Goal: Task Accomplishment & Management: Manage account settings

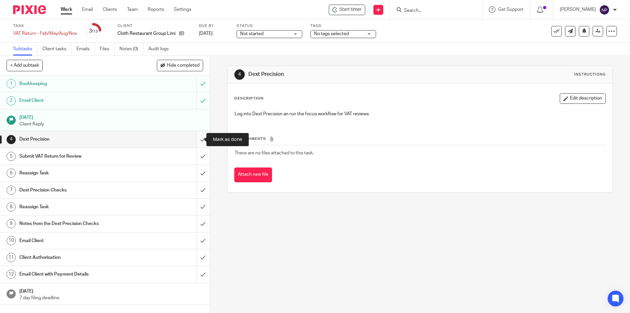
click at [197, 140] on input "submit" at bounding box center [105, 139] width 210 height 16
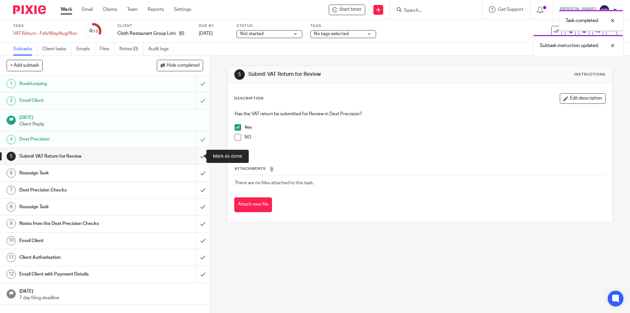
click at [198, 159] on input "submit" at bounding box center [105, 156] width 210 height 16
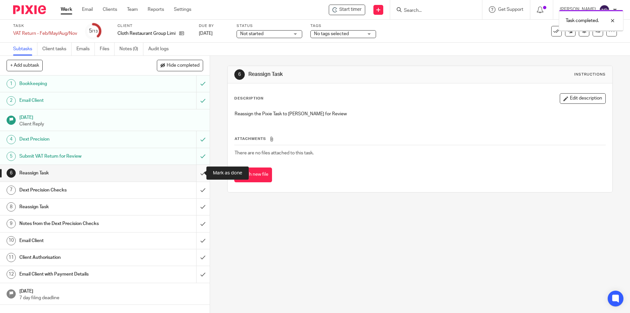
click at [194, 176] on input "submit" at bounding box center [105, 173] width 210 height 16
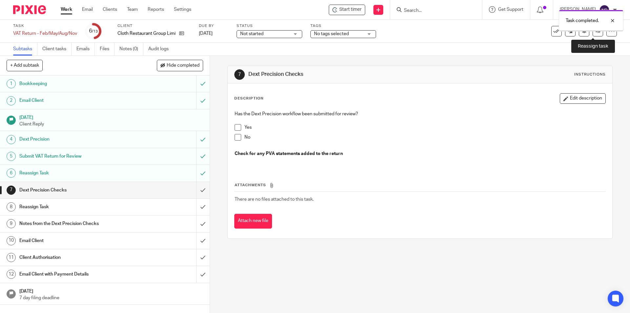
click at [595, 32] on icon at bounding box center [597, 31] width 5 height 5
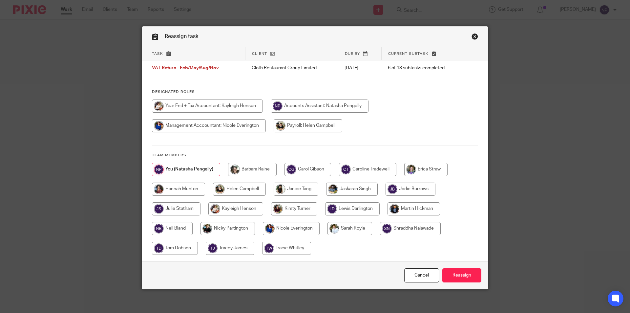
click at [229, 189] on input "radio" at bounding box center [239, 188] width 53 height 13
radio input "true"
click at [470, 275] on input "Reassign" at bounding box center [461, 275] width 39 height 14
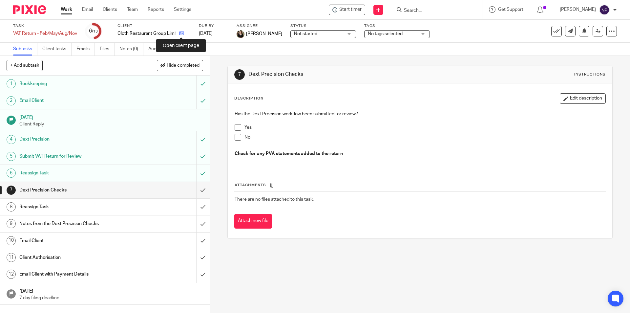
click at [179, 33] on icon at bounding box center [181, 33] width 5 height 5
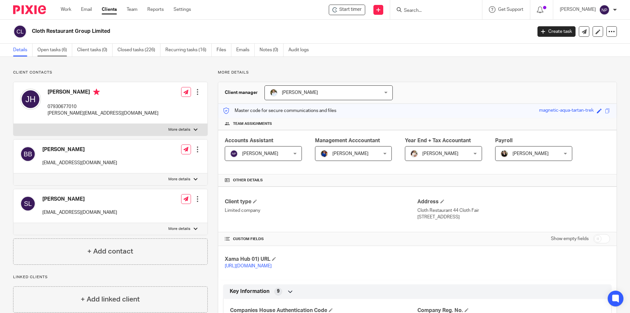
click at [64, 50] on link "Open tasks (6)" at bounding box center [54, 50] width 35 height 13
